Goal: Transaction & Acquisition: Purchase product/service

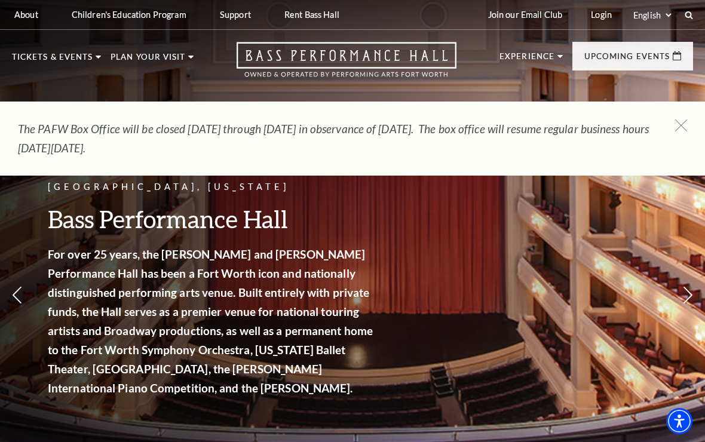
click at [271, 291] on span "View Events" at bounding box center [241, 298] width 63 height 15
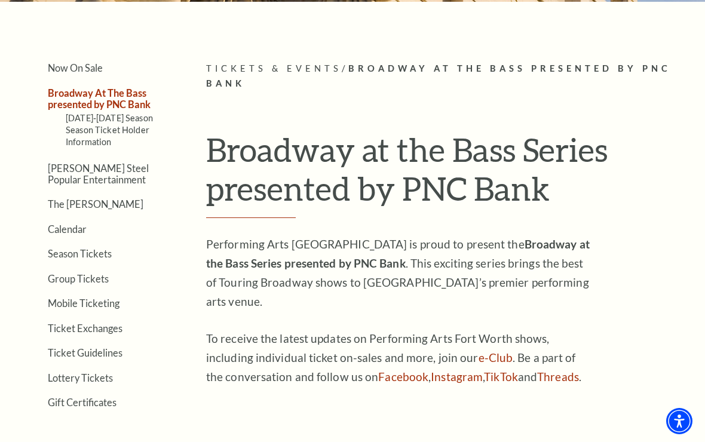
scroll to position [228, 0]
click at [125, 103] on link "Broadway At The Bass presented by PNC Bank" at bounding box center [99, 99] width 103 height 23
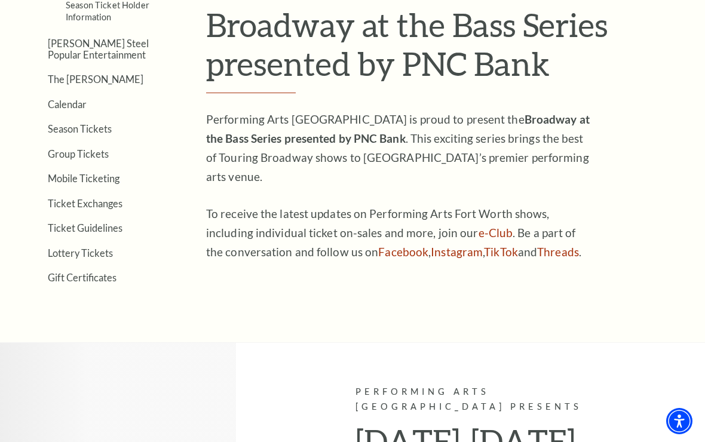
scroll to position [354, 0]
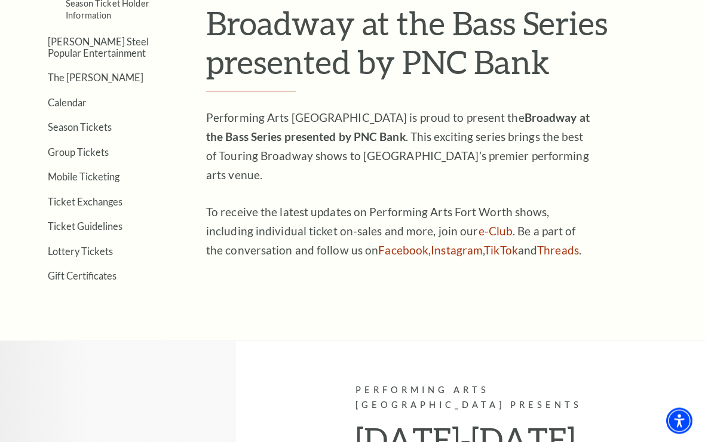
click at [71, 99] on link "Calendar" at bounding box center [67, 102] width 39 height 11
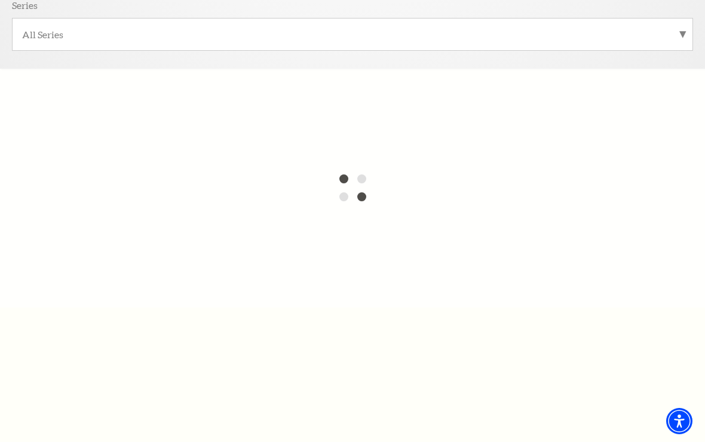
scroll to position [400, 0]
click at [682, 32] on label "All Series" at bounding box center [352, 32] width 661 height 13
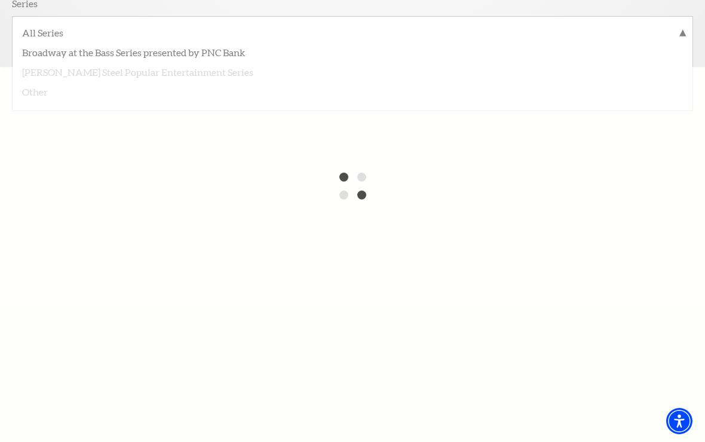
click at [223, 48] on label "Broadway at the Bass Series presented by PNC Bank" at bounding box center [352, 52] width 661 height 20
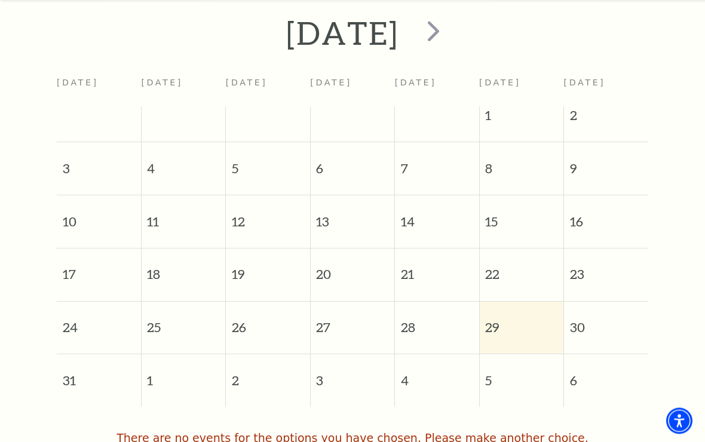
scroll to position [467, 0]
click at [451, 32] on span "next" at bounding box center [433, 30] width 34 height 34
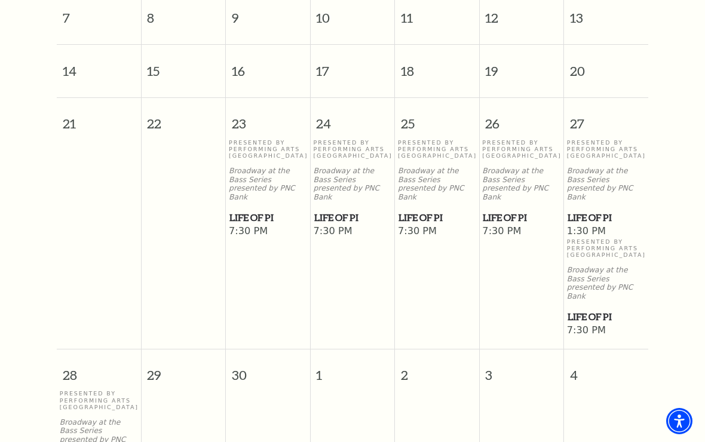
scroll to position [616, 0]
click at [262, 187] on p "Broadway at the Bass Series presented by PNC Bank" at bounding box center [268, 185] width 78 height 35
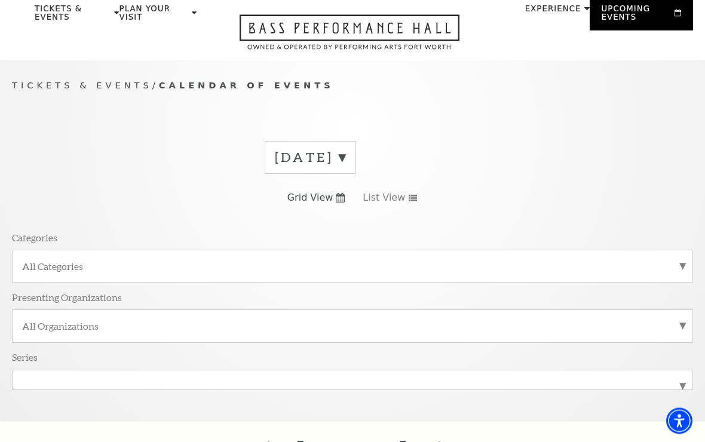
scroll to position [0, 0]
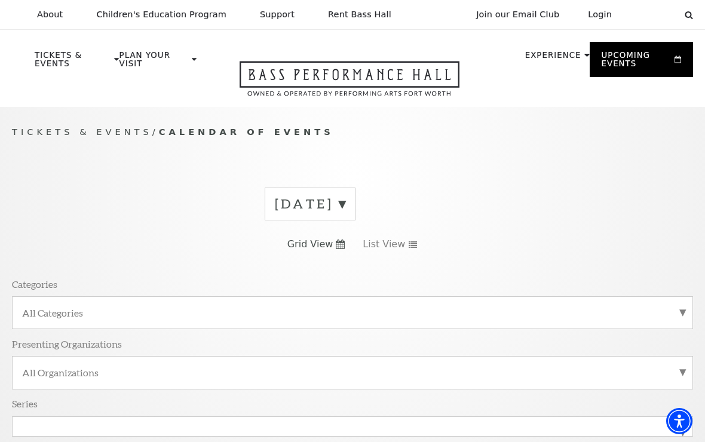
click at [56, 136] on link "Now On Sale" at bounding box center [80, 134] width 71 height 10
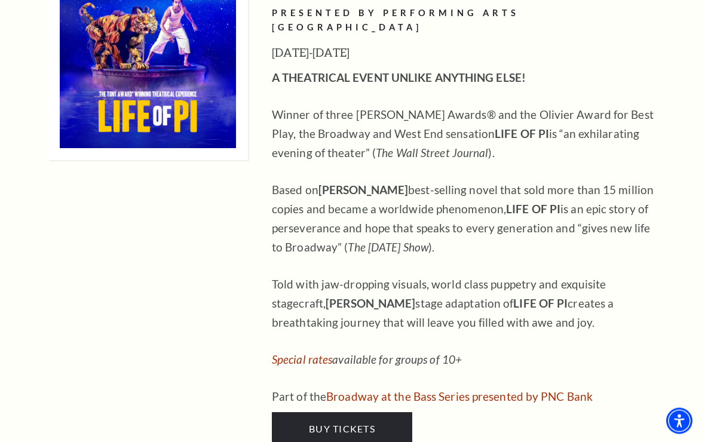
scroll to position [1485, 0]
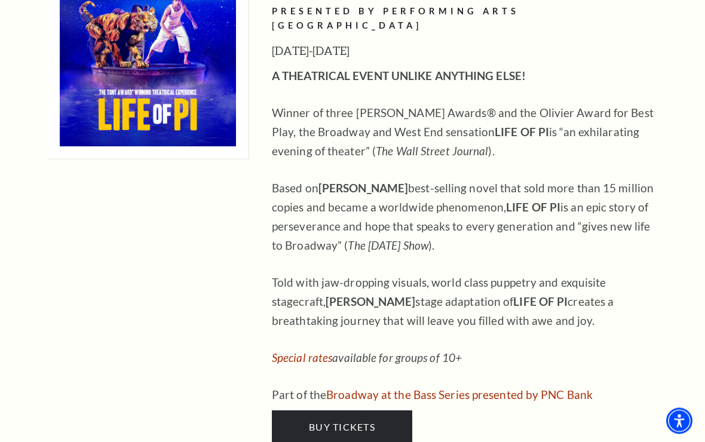
click at [292, 411] on link "Buy Tickets" at bounding box center [342, 427] width 140 height 33
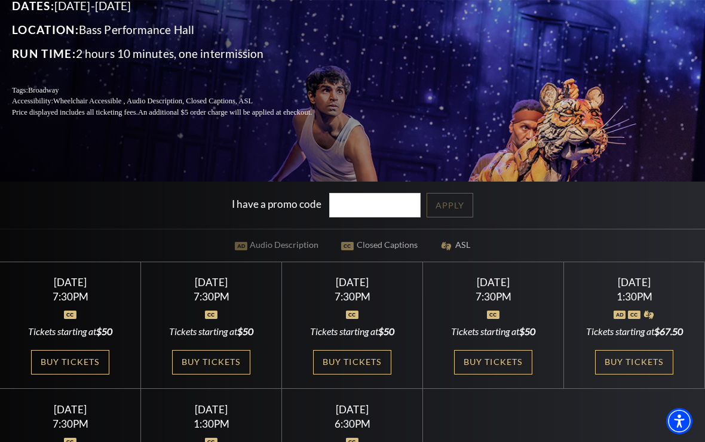
scroll to position [179, 0]
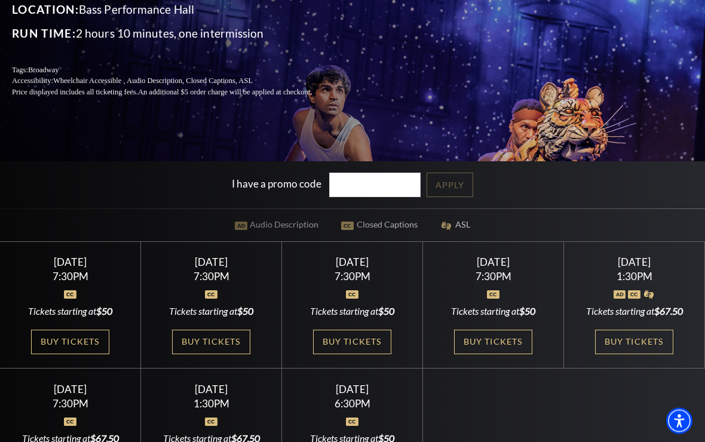
click at [194, 355] on link "Buy Tickets" at bounding box center [211, 342] width 78 height 24
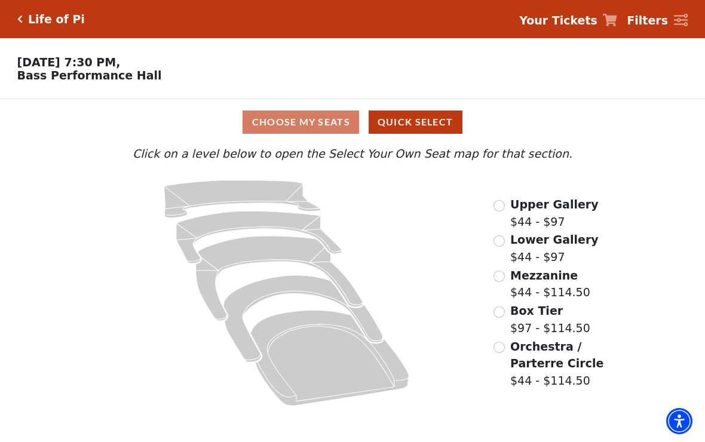
click at [296, 371] on icon "Orchestra / Parterre Circle - Seats Available: 12" at bounding box center [329, 359] width 158 height 96
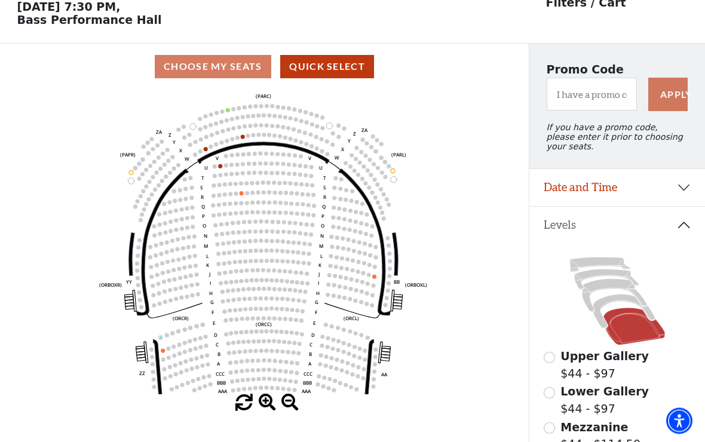
scroll to position [56, 0]
click at [603, 312] on icon at bounding box center [624, 311] width 62 height 33
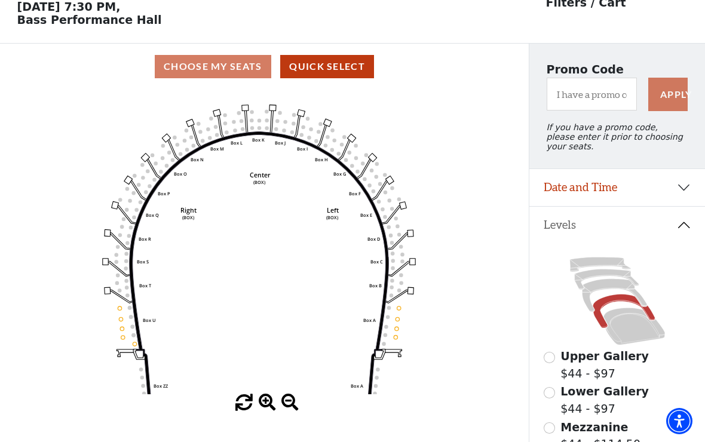
click at [578, 185] on button "Date and Time" at bounding box center [617, 187] width 176 height 37
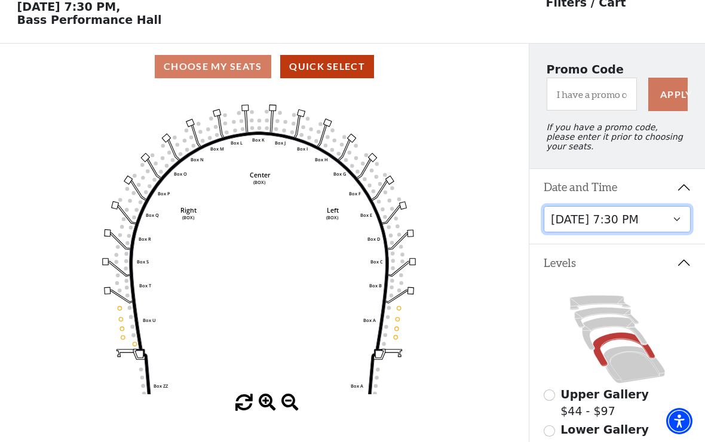
click at [576, 222] on select "[DATE] 7:30 PM [DATE] 7:30 PM [DATE] 7:30 PM [DATE] 7:30 PM [DATE] 1:30 PM [DAT…" at bounding box center [618, 219] width 148 height 27
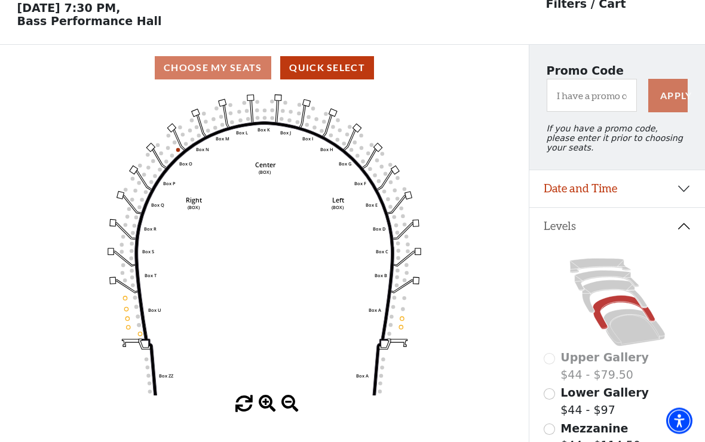
scroll to position [56, 0]
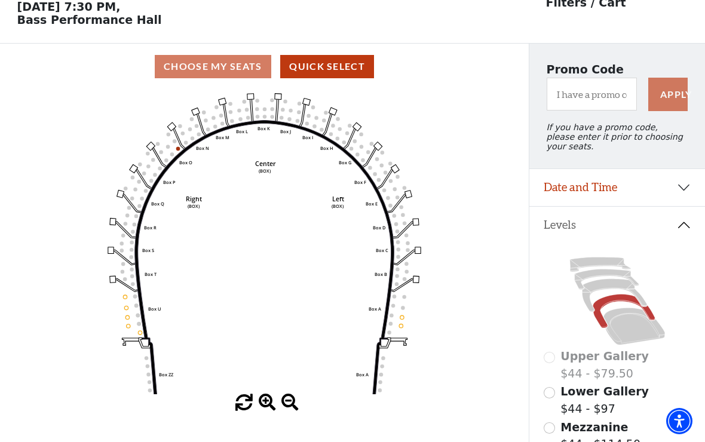
click at [624, 340] on icon at bounding box center [634, 326] width 62 height 37
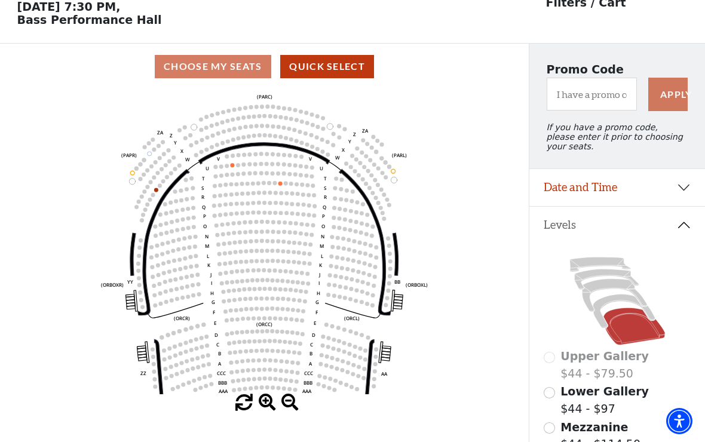
click at [581, 194] on button "Date and Time" at bounding box center [617, 187] width 176 height 37
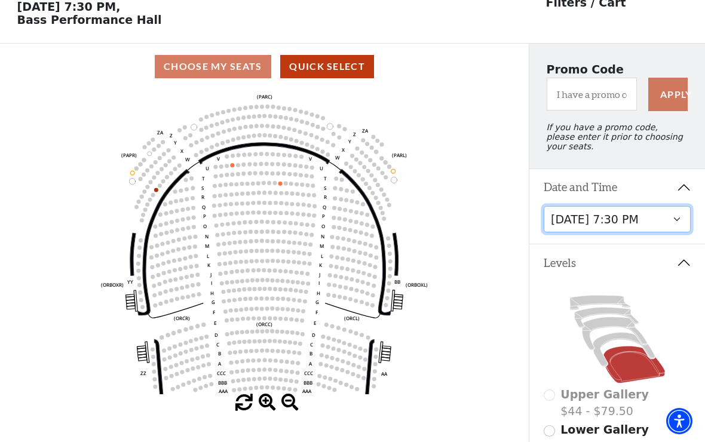
click at [569, 230] on select "[DATE] 7:30 PM [DATE] 7:30 PM [DATE] 7:30 PM [DATE] 7:30 PM [DATE] 1:30 PM [DAT…" at bounding box center [618, 219] width 148 height 27
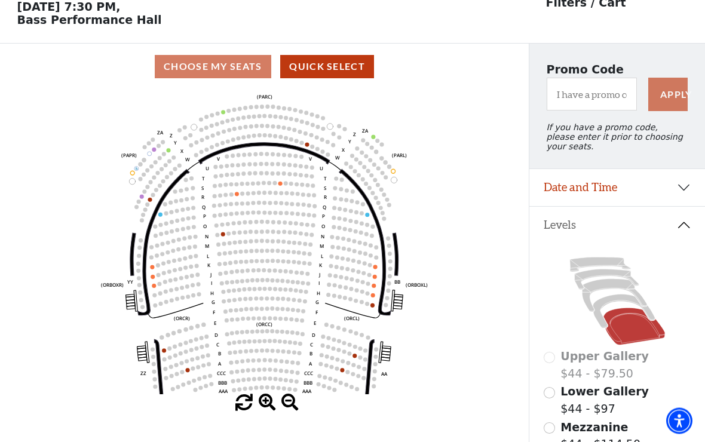
scroll to position [56, 0]
click at [597, 315] on icon at bounding box center [624, 311] width 62 height 33
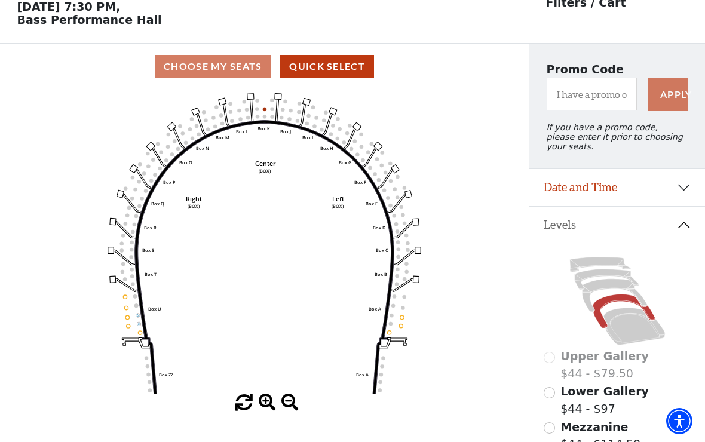
click at [633, 329] on icon at bounding box center [634, 326] width 62 height 37
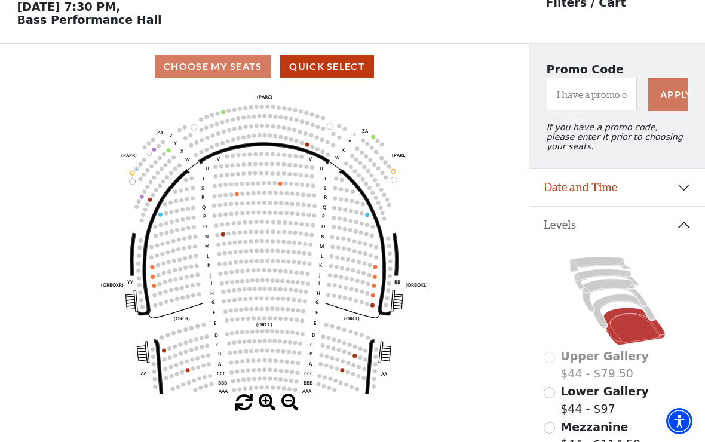
click at [599, 311] on icon at bounding box center [624, 311] width 62 height 33
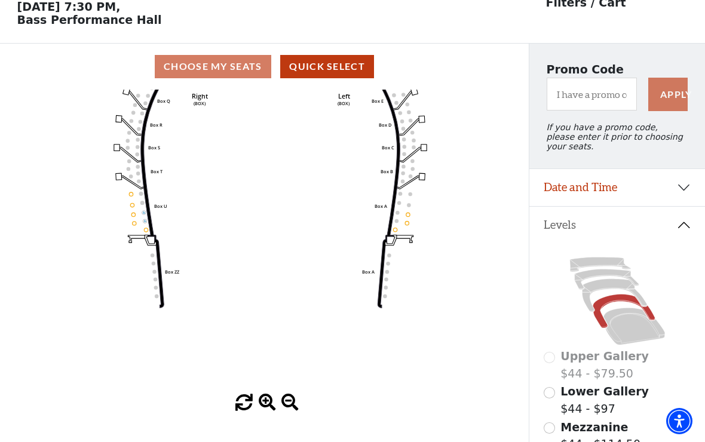
click at [632, 334] on icon at bounding box center [634, 326] width 62 height 37
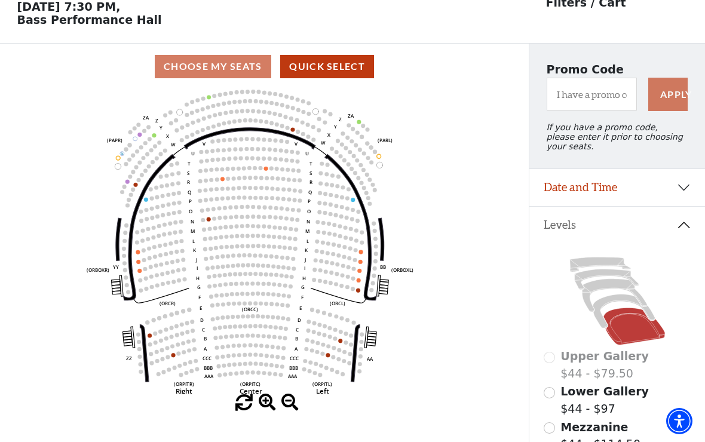
scroll to position [55, 0]
